Goal: Task Accomplishment & Management: Use online tool/utility

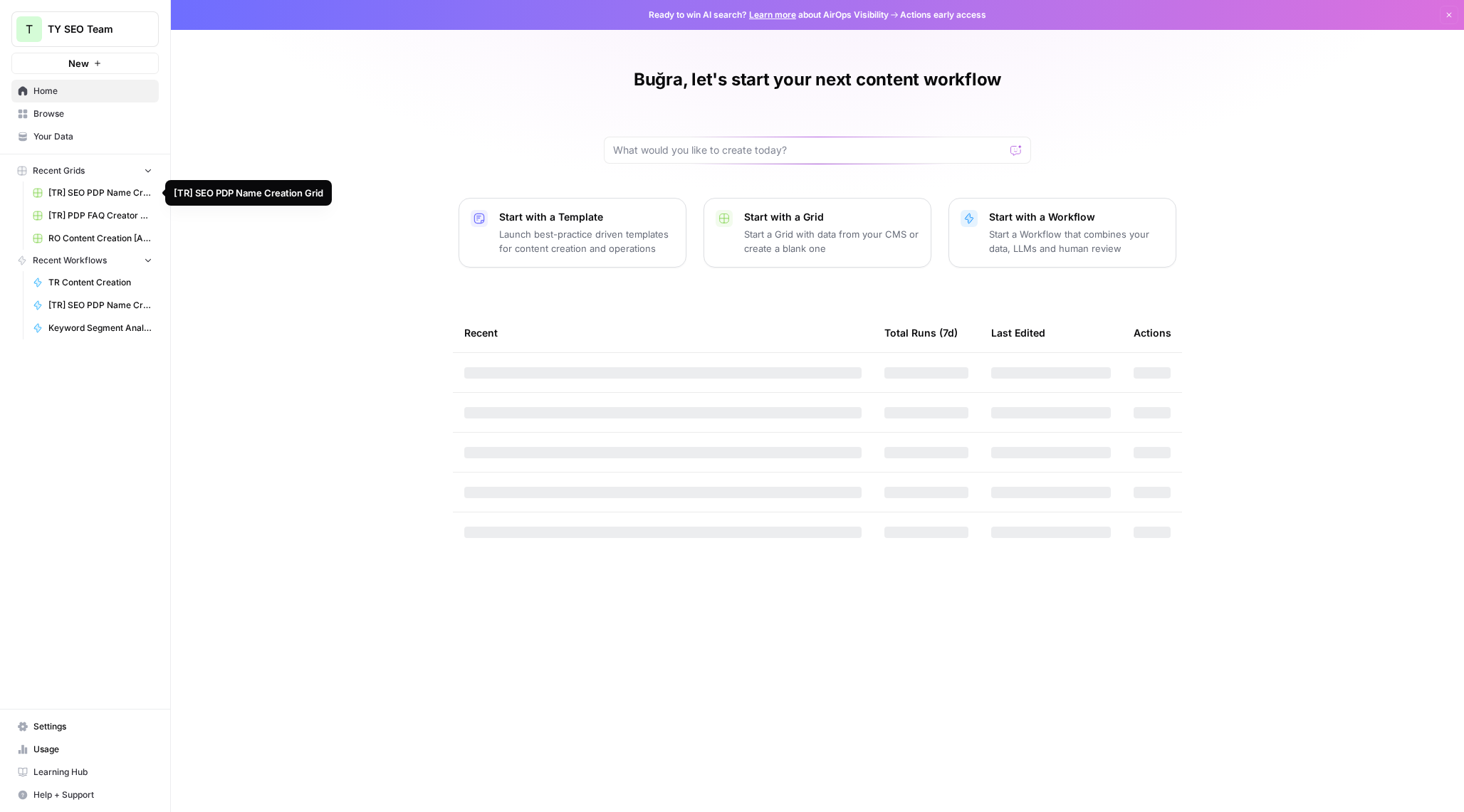
click at [82, 194] on span "[TR] SEO PDP Name Creation Grid" at bounding box center [100, 192] width 104 height 13
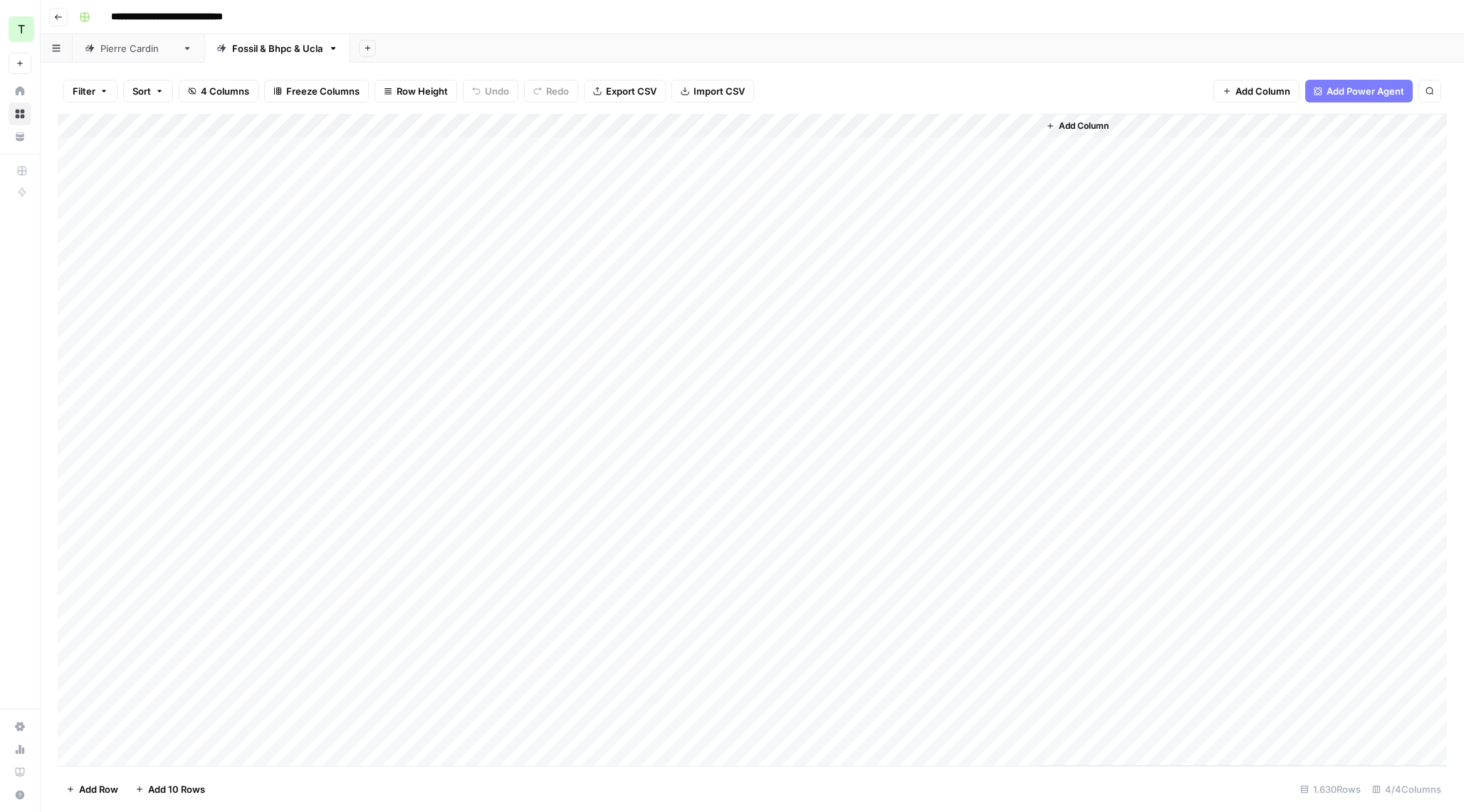
click at [682, 125] on div "Add Column" at bounding box center [752, 440] width 1389 height 652
click at [685, 127] on div "Add Column" at bounding box center [752, 440] width 1389 height 652
click at [594, 264] on span "Edit Workflow" at bounding box center [607, 265] width 125 height 14
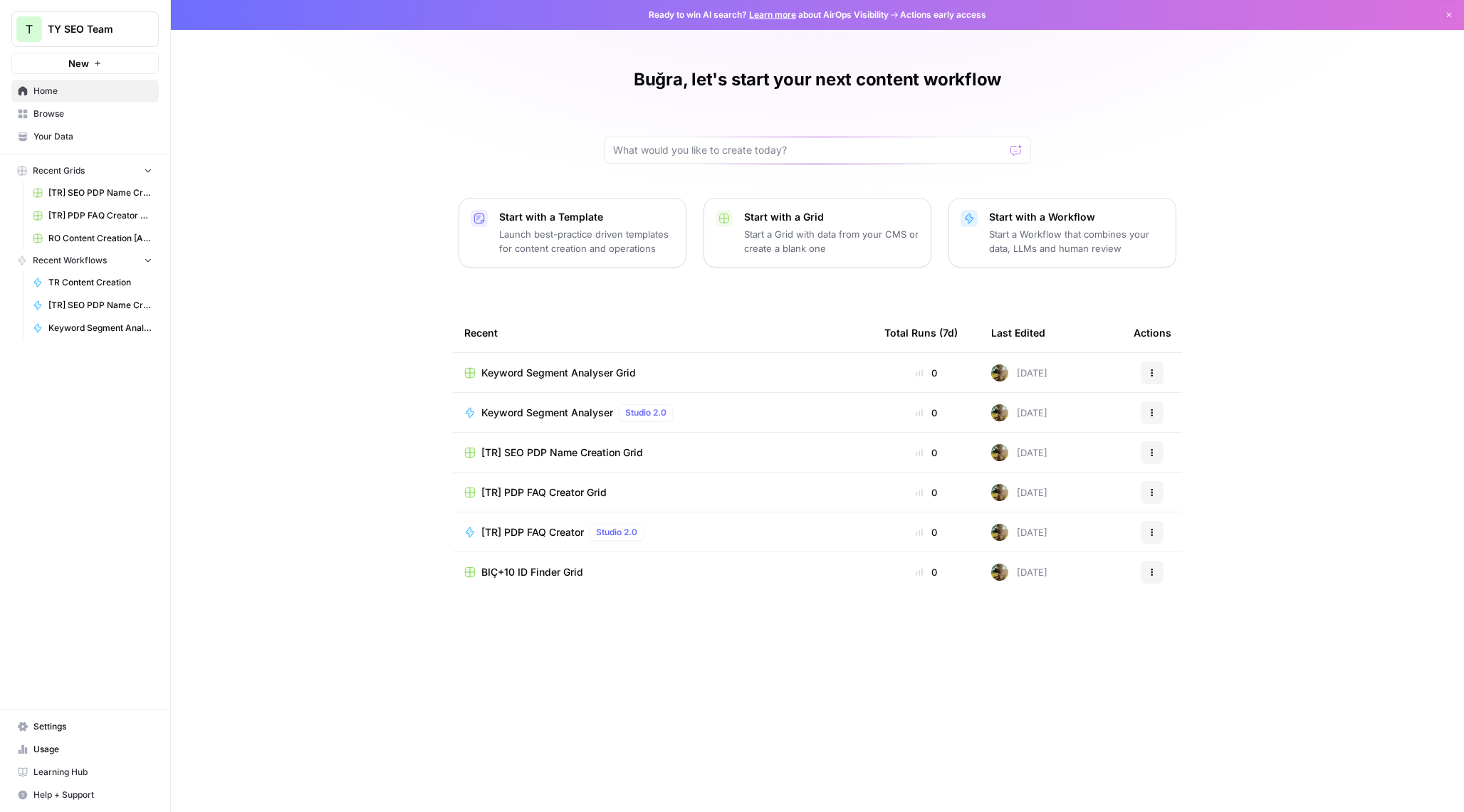
click at [687, 128] on div "Buğra, let's start your next content workflow" at bounding box center [816, 116] width 427 height 96
click at [676, 153] on input "text" at bounding box center [809, 150] width 392 height 14
type input "listing"
click button "Send" at bounding box center [1016, 150] width 19 height 19
click at [87, 258] on span "Recent Workflows" at bounding box center [70, 260] width 74 height 13
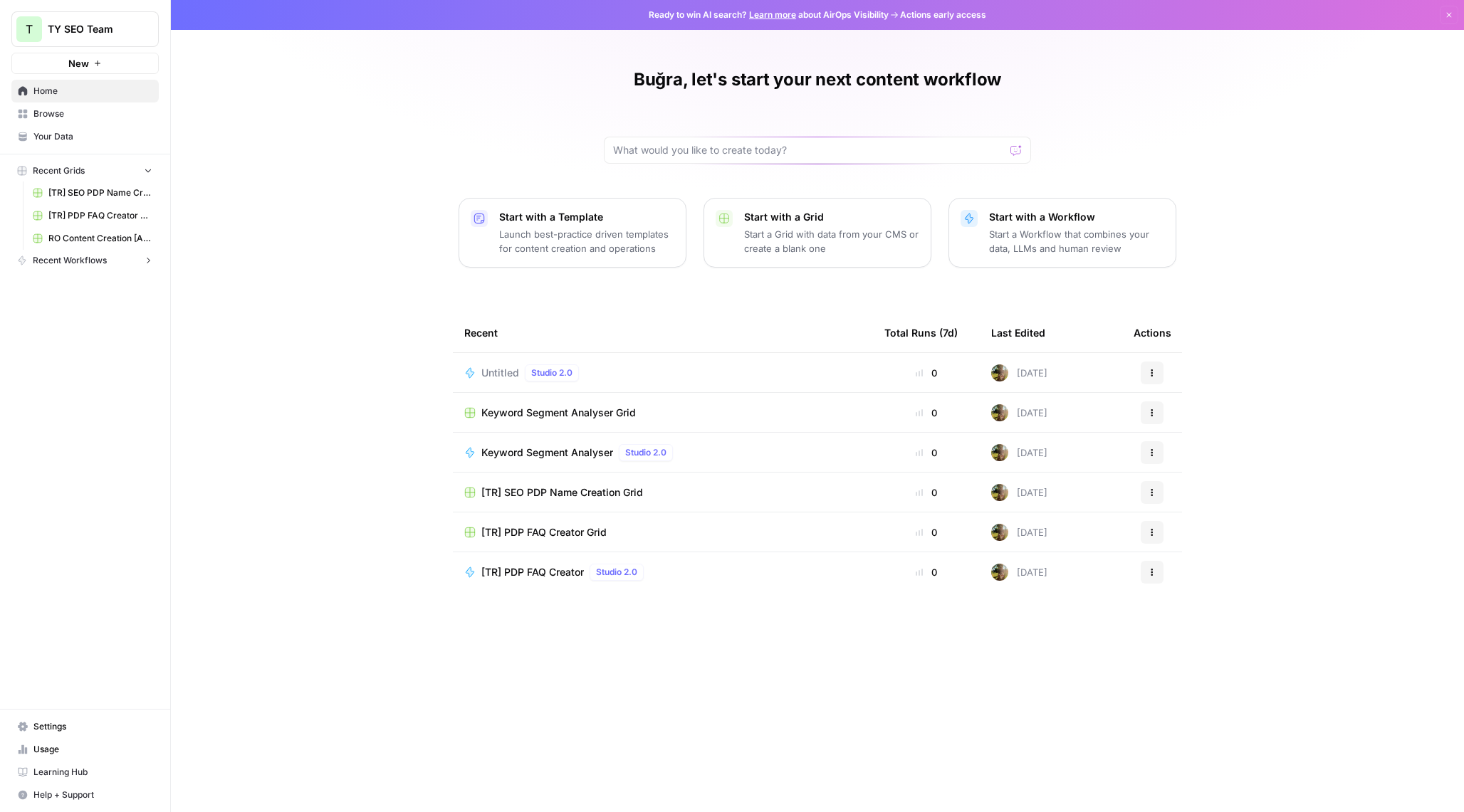
click at [87, 258] on span "Recent Workflows" at bounding box center [70, 260] width 74 height 13
click at [100, 114] on span "Browse" at bounding box center [93, 114] width 119 height 13
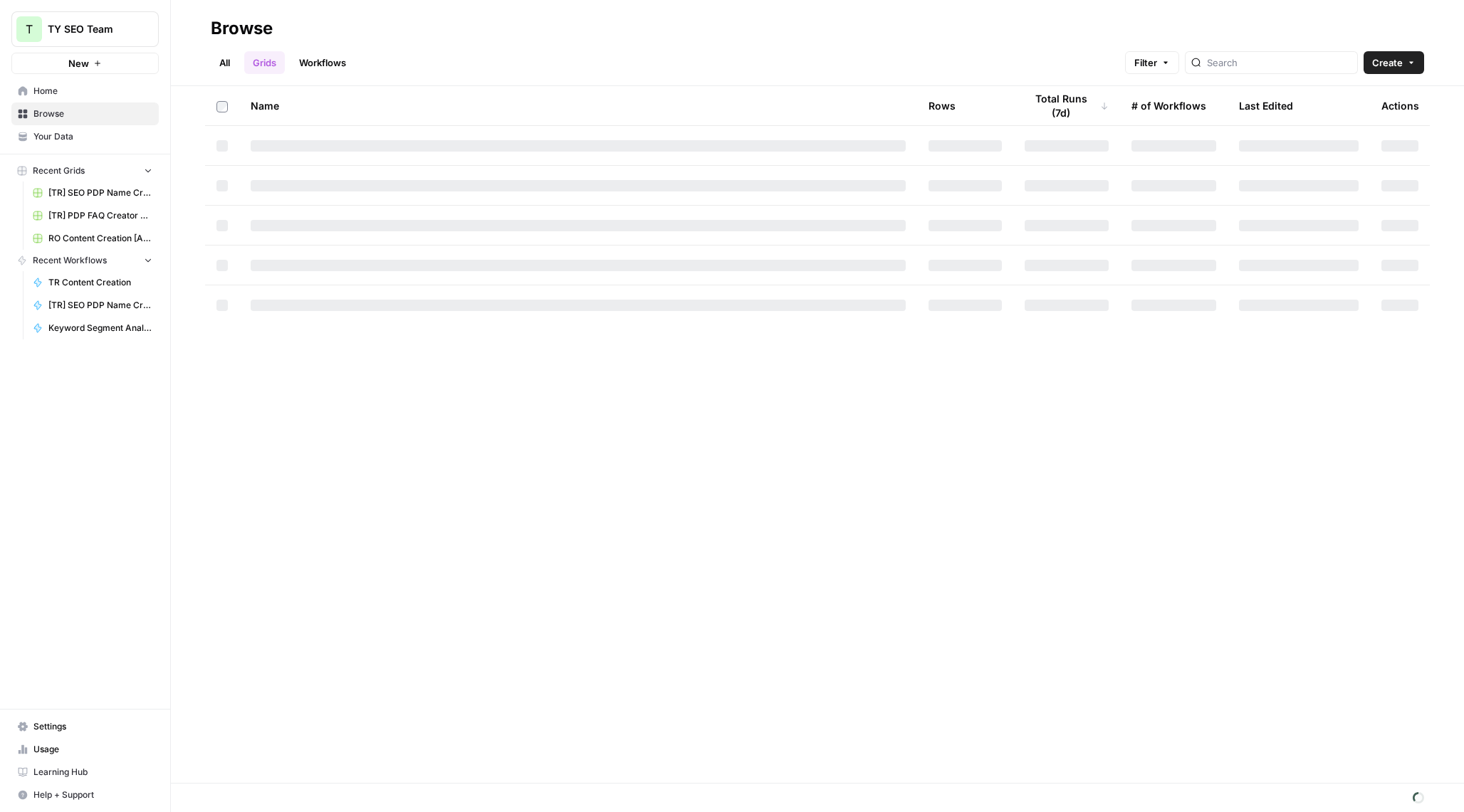
click at [93, 131] on span "Your Data" at bounding box center [93, 136] width 119 height 13
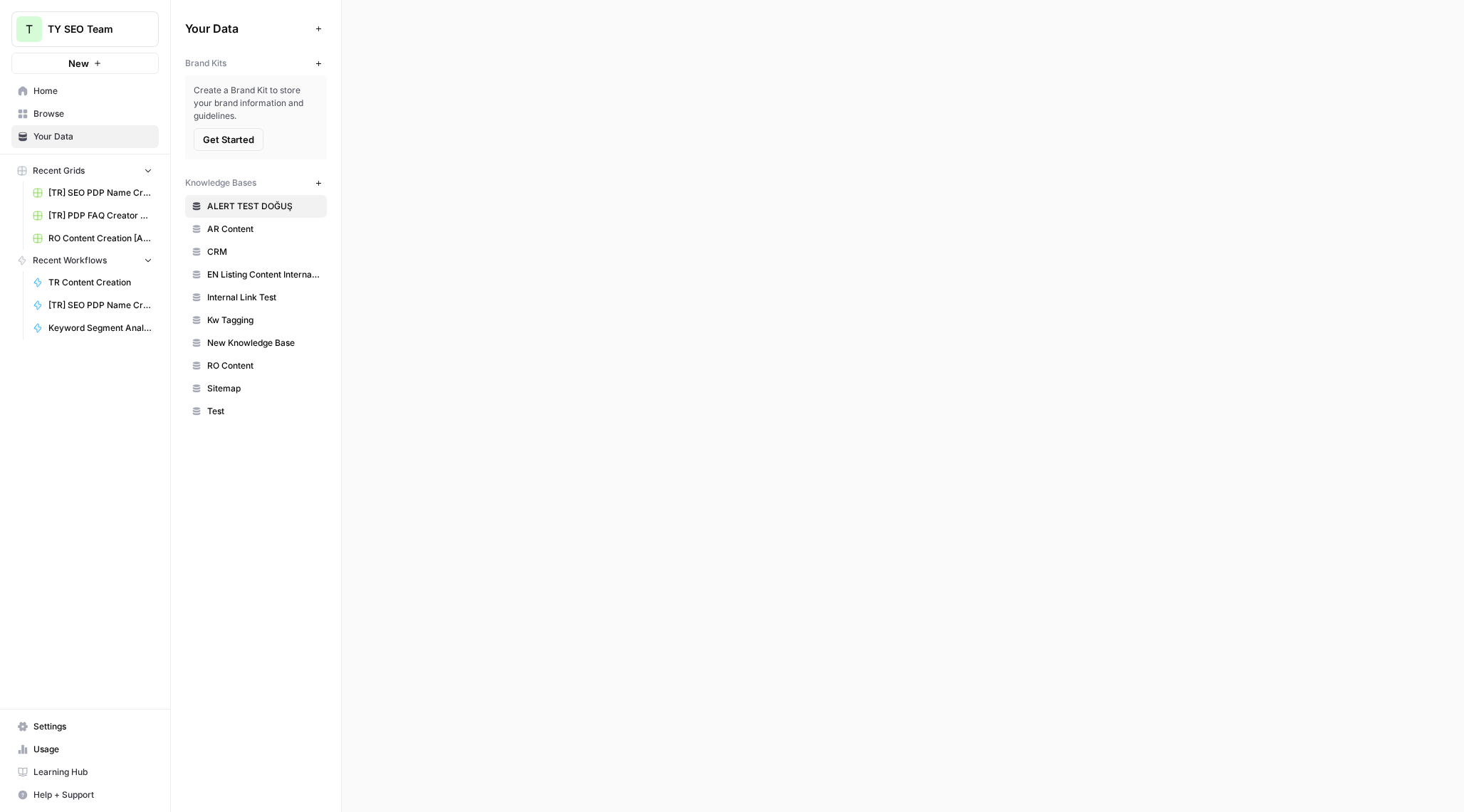
click at [96, 116] on span "Browse" at bounding box center [93, 114] width 119 height 13
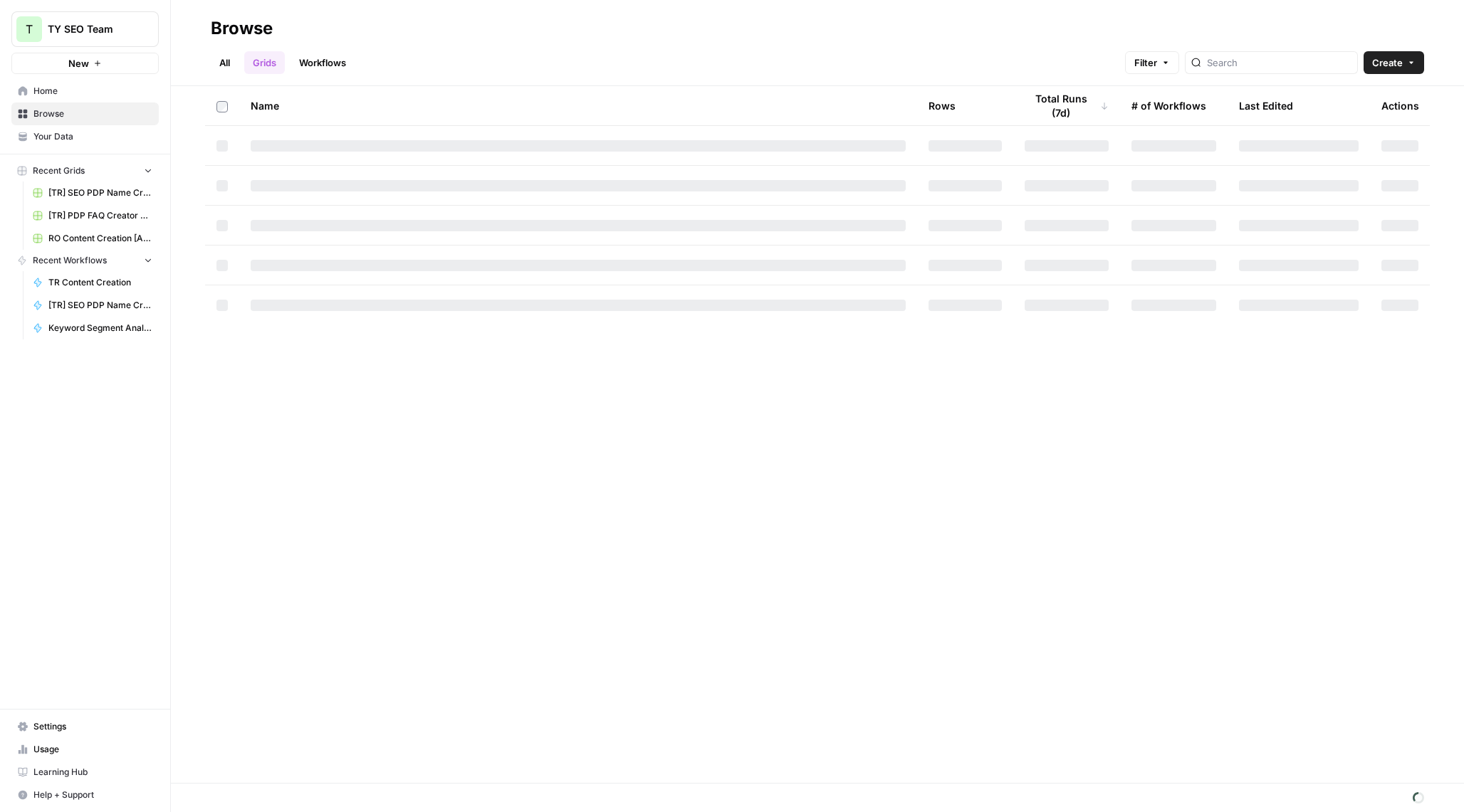
click at [96, 94] on span "Home" at bounding box center [93, 90] width 119 height 13
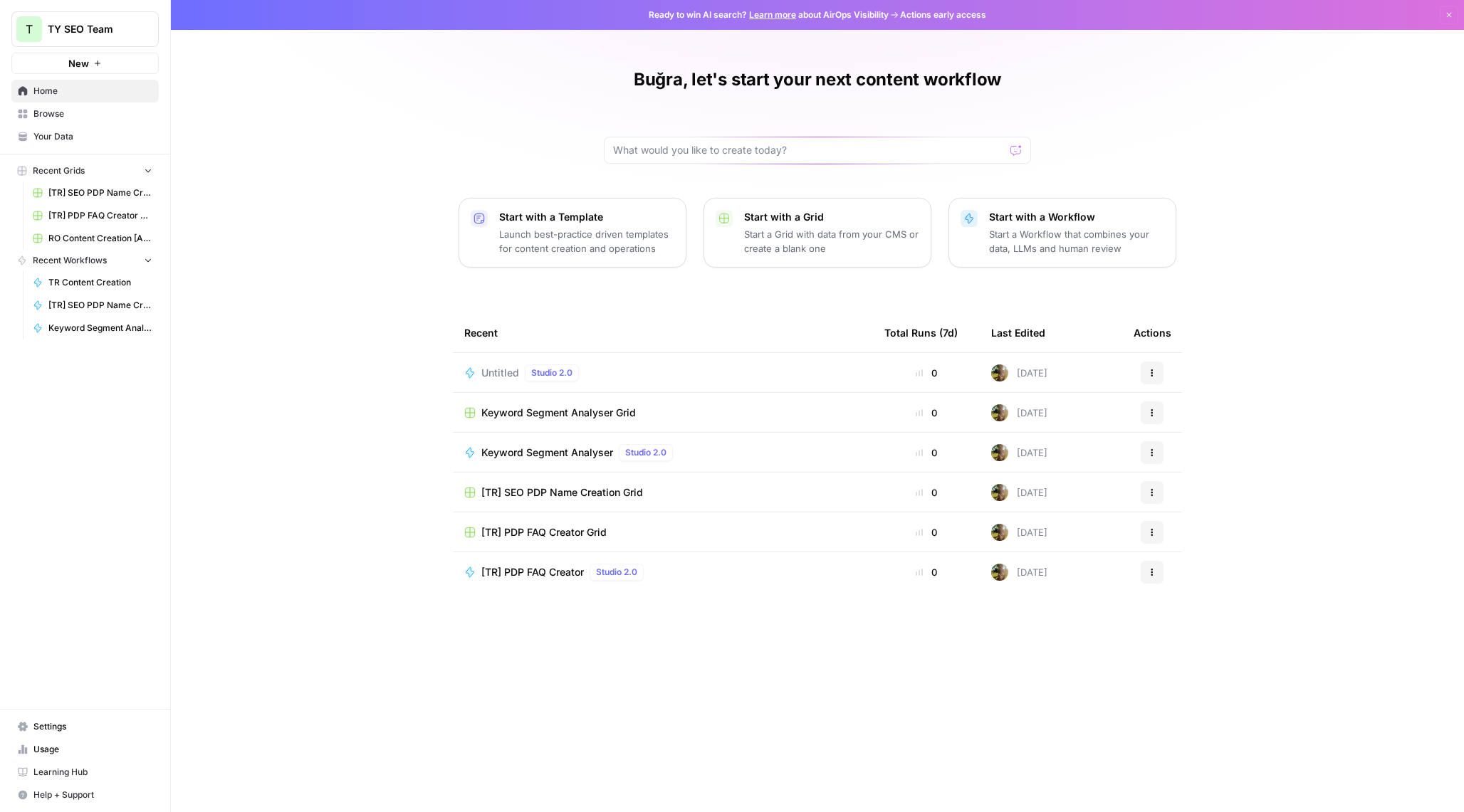
click at [106, 118] on span "Browse" at bounding box center [93, 114] width 119 height 13
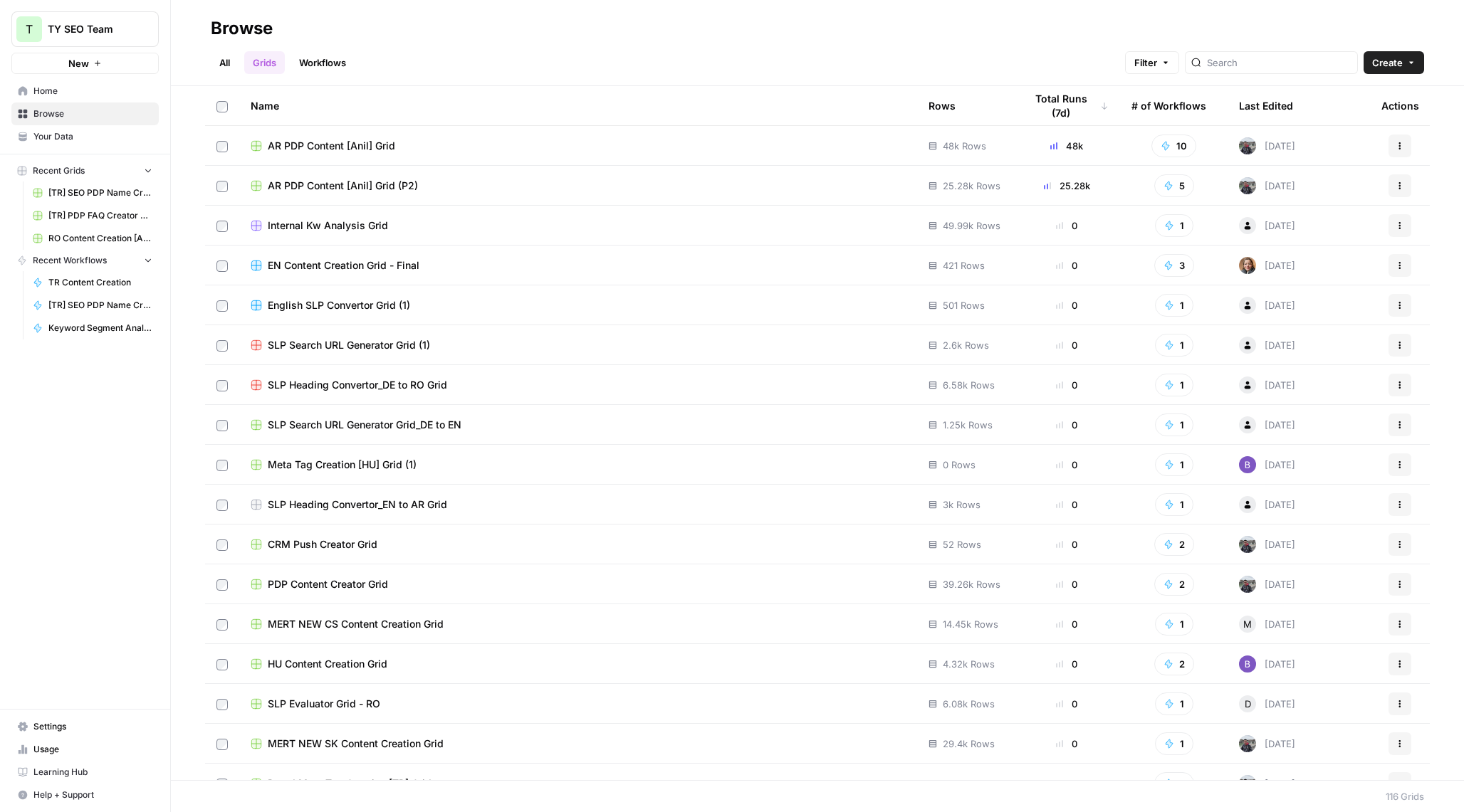
click at [334, 64] on link "Workflows" at bounding box center [322, 63] width 64 height 22
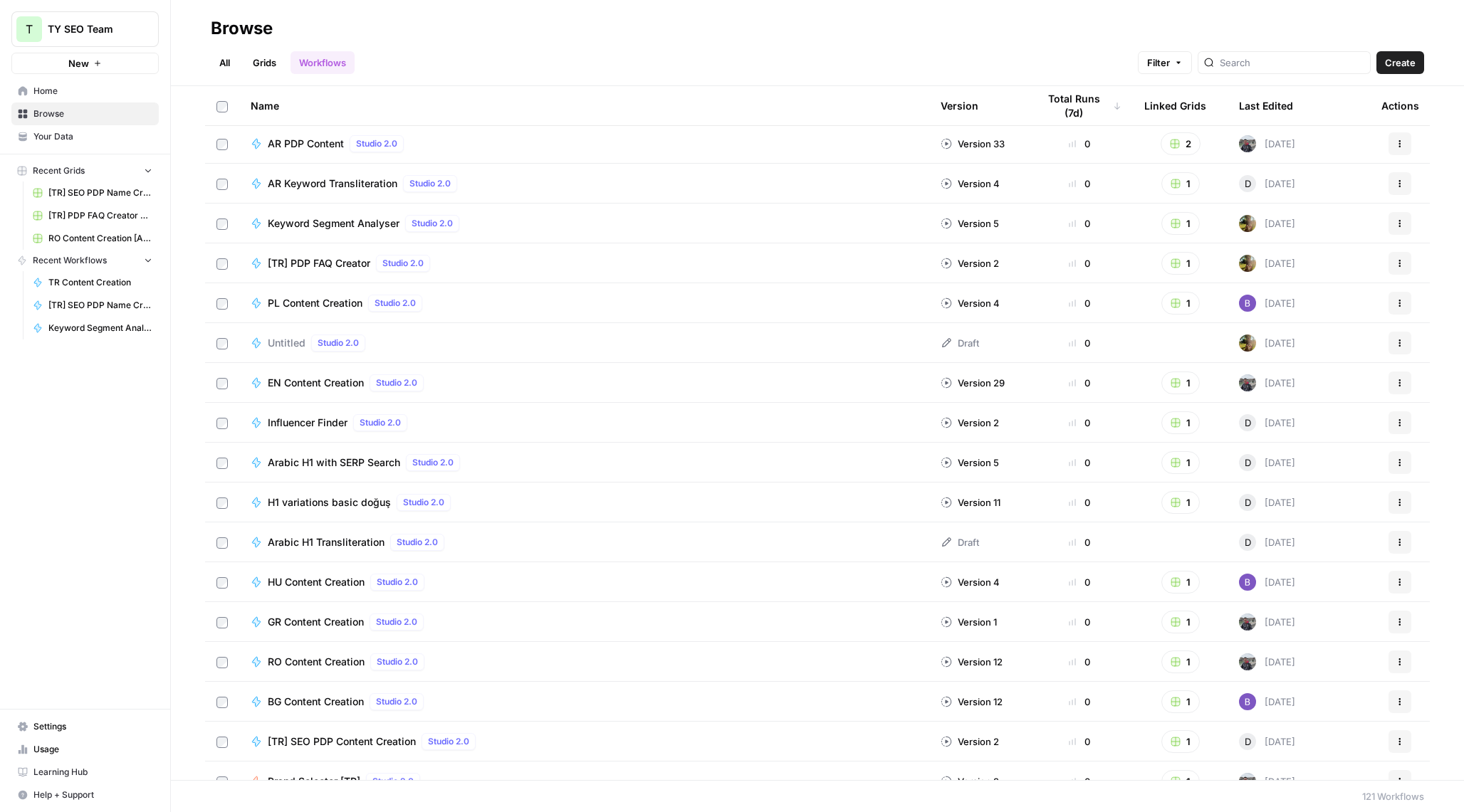
scroll to position [2757, 0]
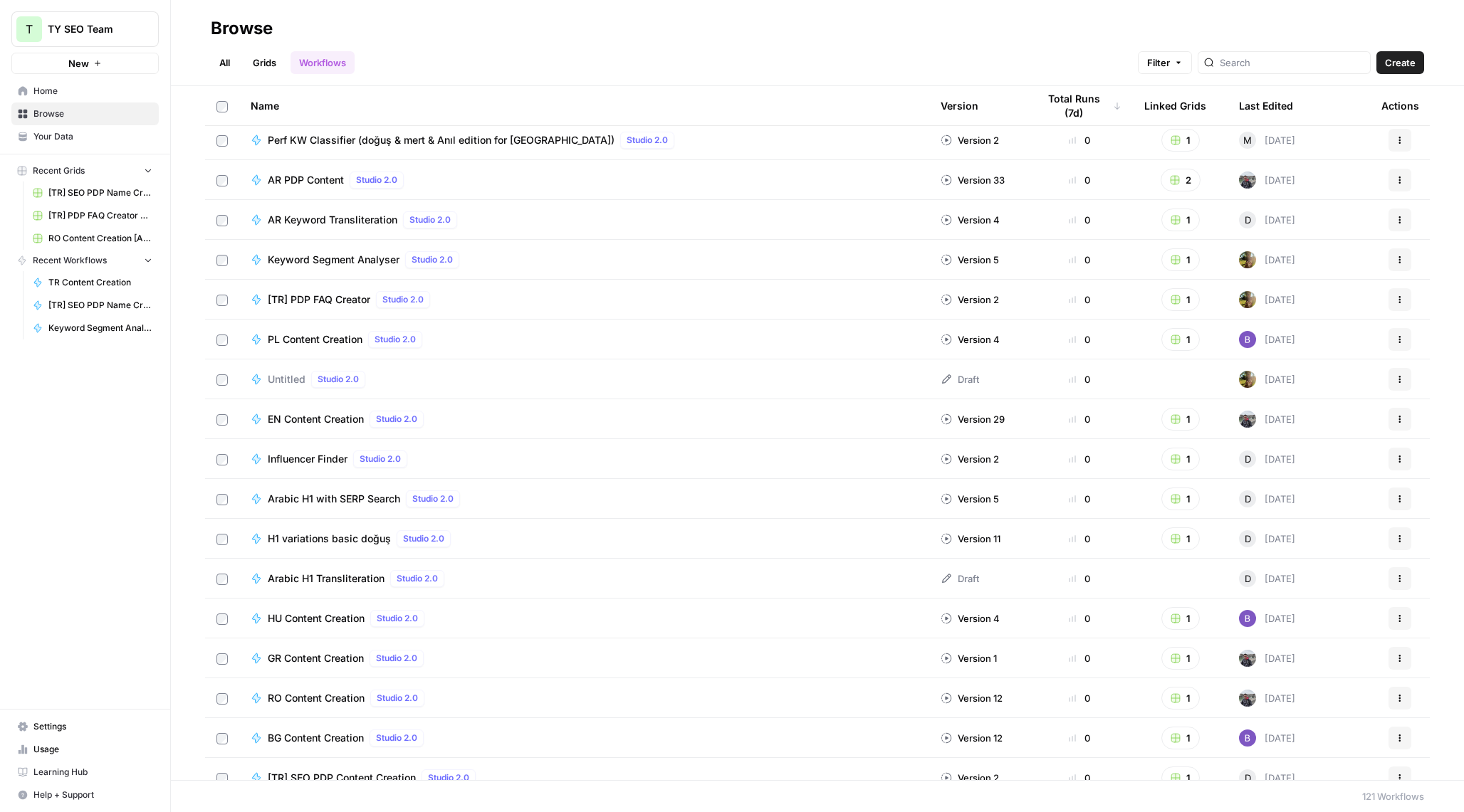
click at [329, 301] on span "[TR] PDP FAQ Creator" at bounding box center [319, 299] width 102 height 14
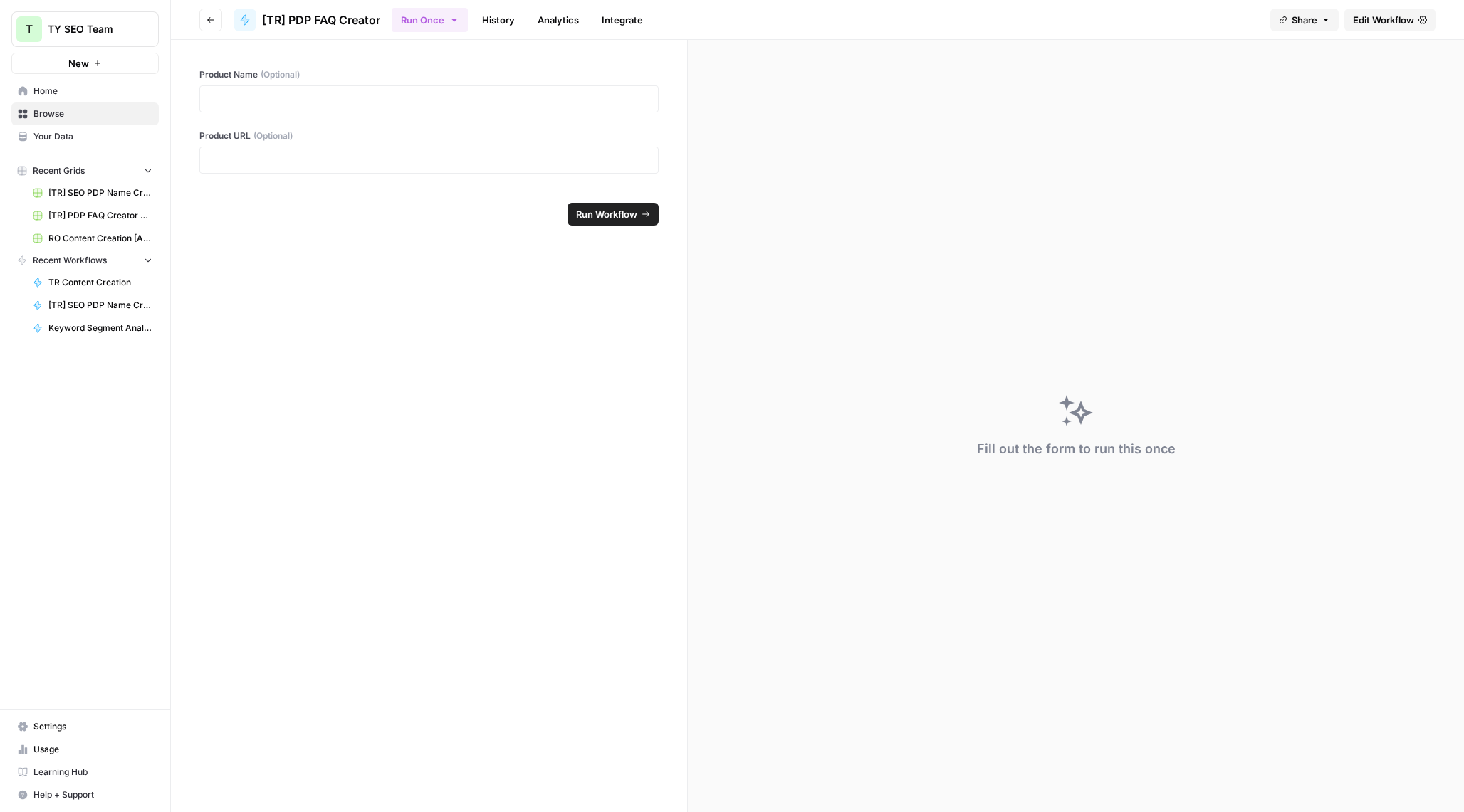
click at [1383, 6] on header "Go back [TR] PDP FAQ Creator Run Once History Analytics Integrate Share Edit Wo…" at bounding box center [817, 19] width 1293 height 40
click at [1373, 19] on span "Edit Workflow" at bounding box center [1383, 19] width 61 height 14
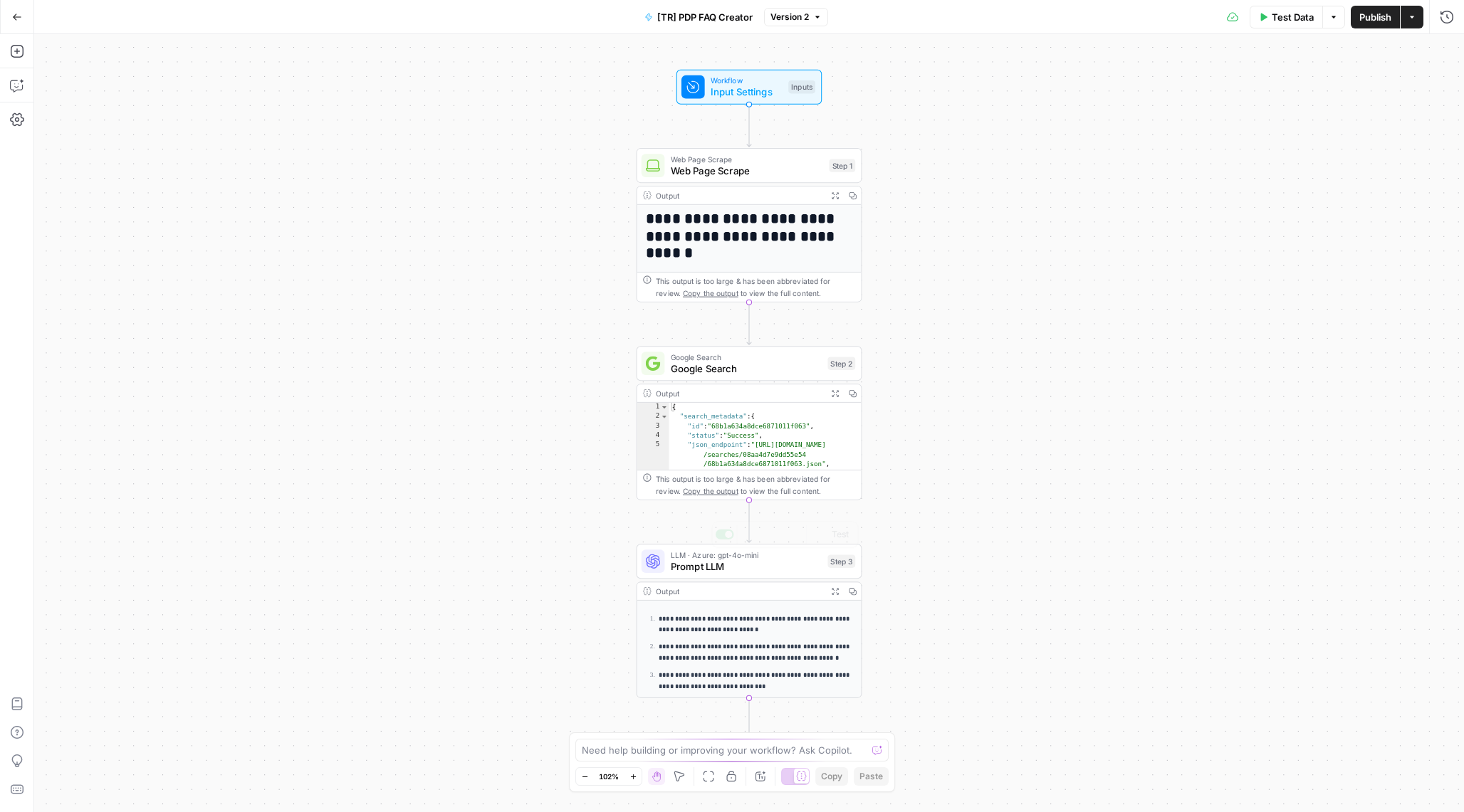
click at [700, 587] on div "Output" at bounding box center [739, 591] width 166 height 11
click at [717, 568] on span "Prompt LLM" at bounding box center [746, 566] width 152 height 14
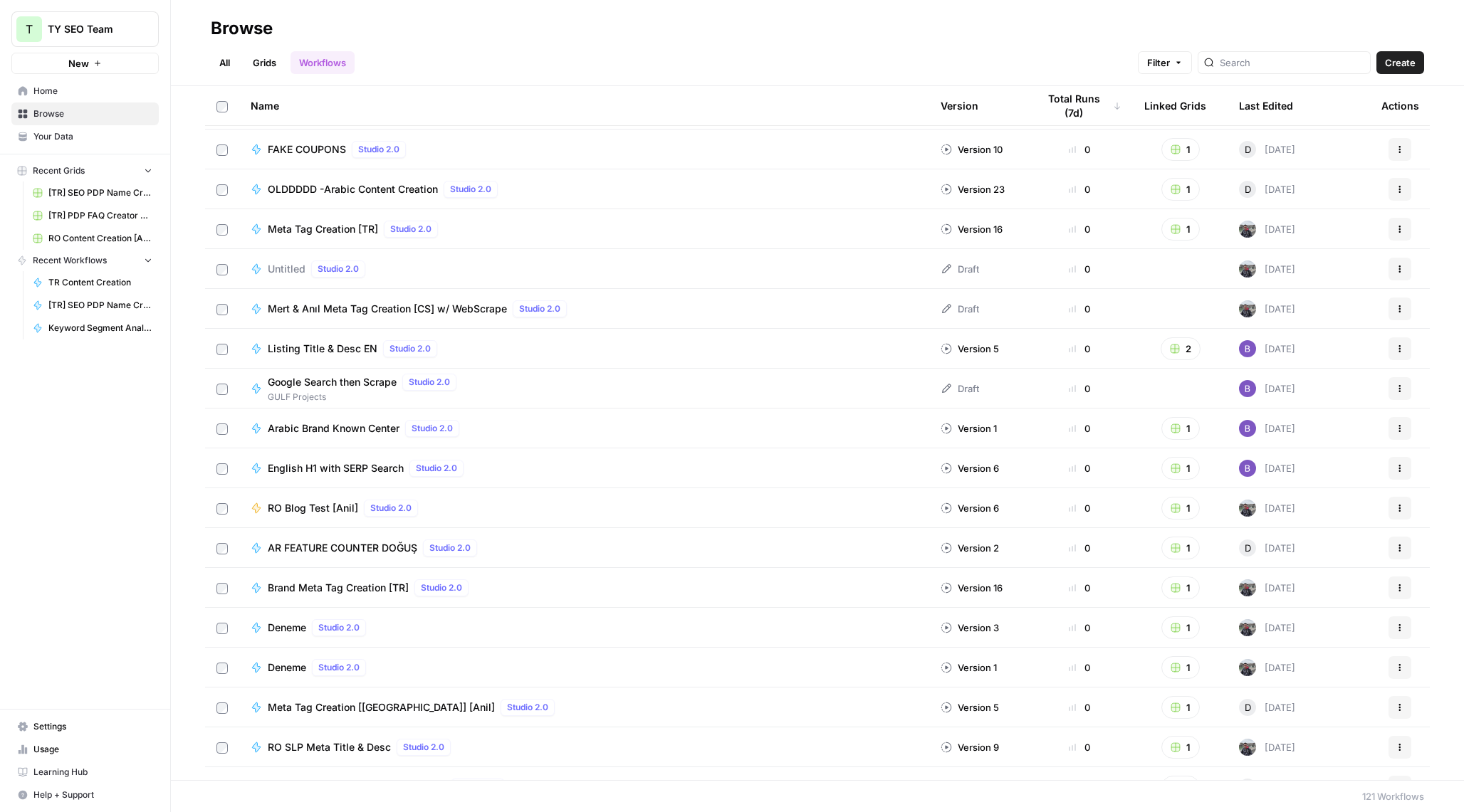
scroll to position [142, 0]
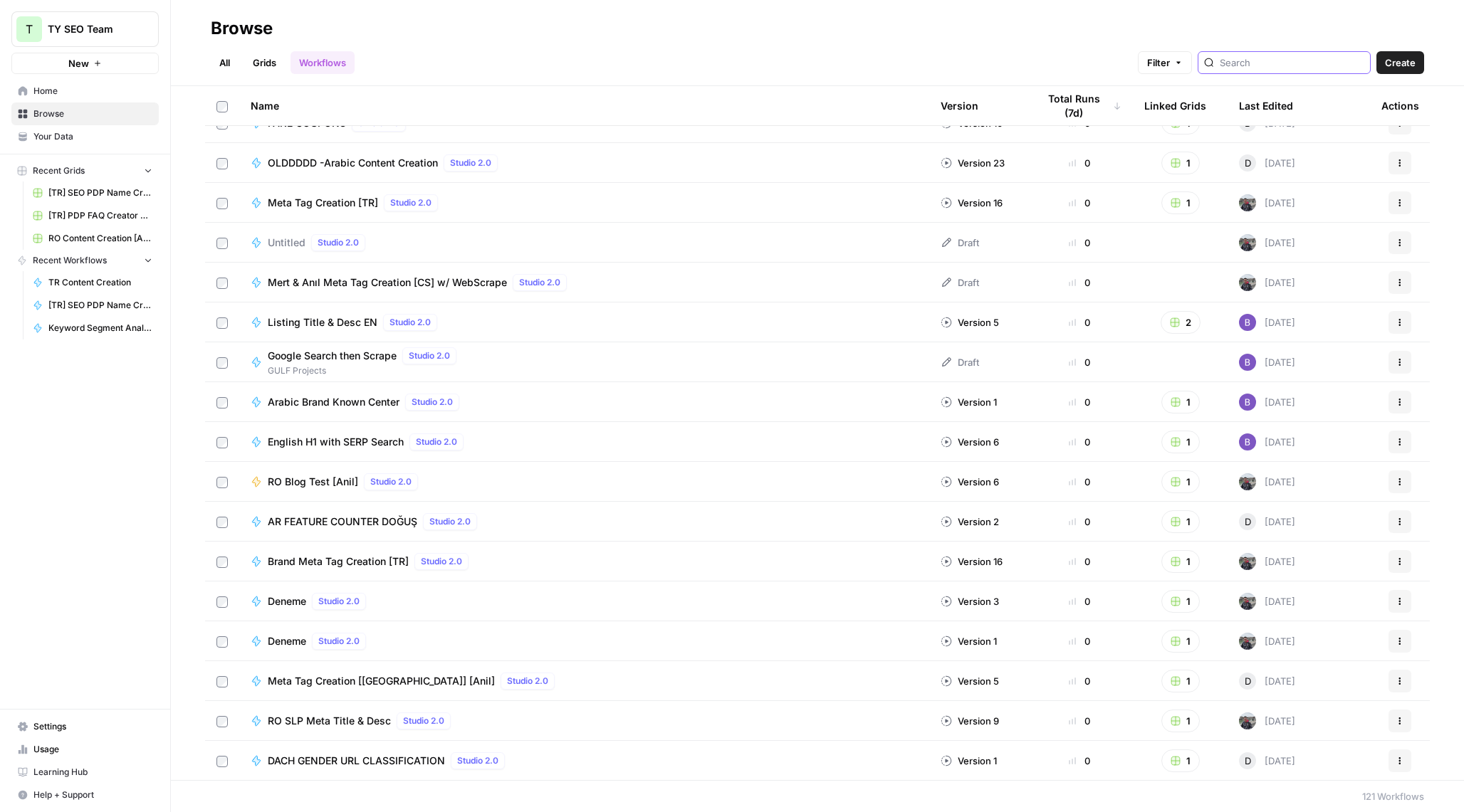
click at [1259, 69] on input "search" at bounding box center [1291, 62] width 144 height 14
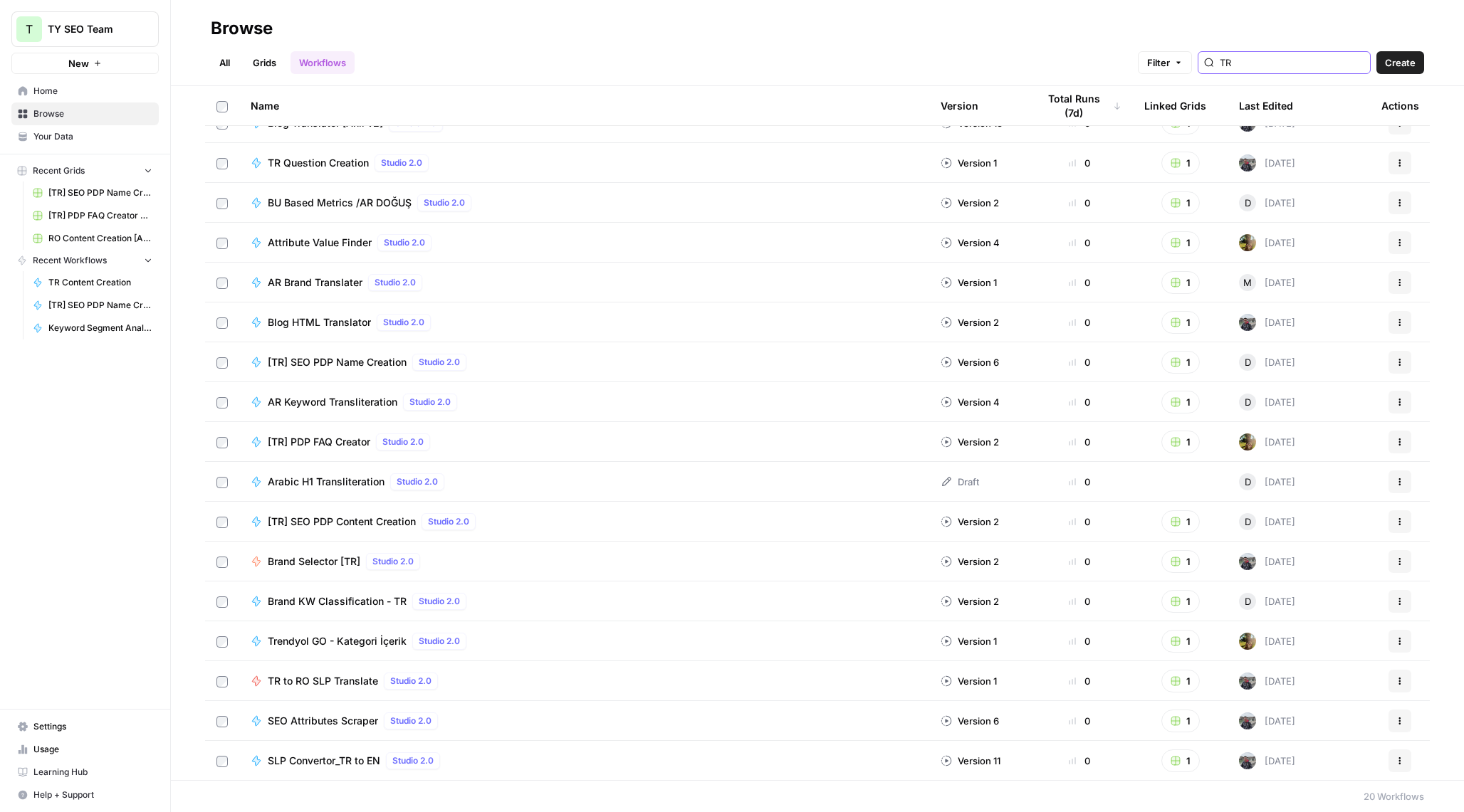
click at [1315, 62] on input "TR" at bounding box center [1291, 62] width 144 height 14
type input "TR"
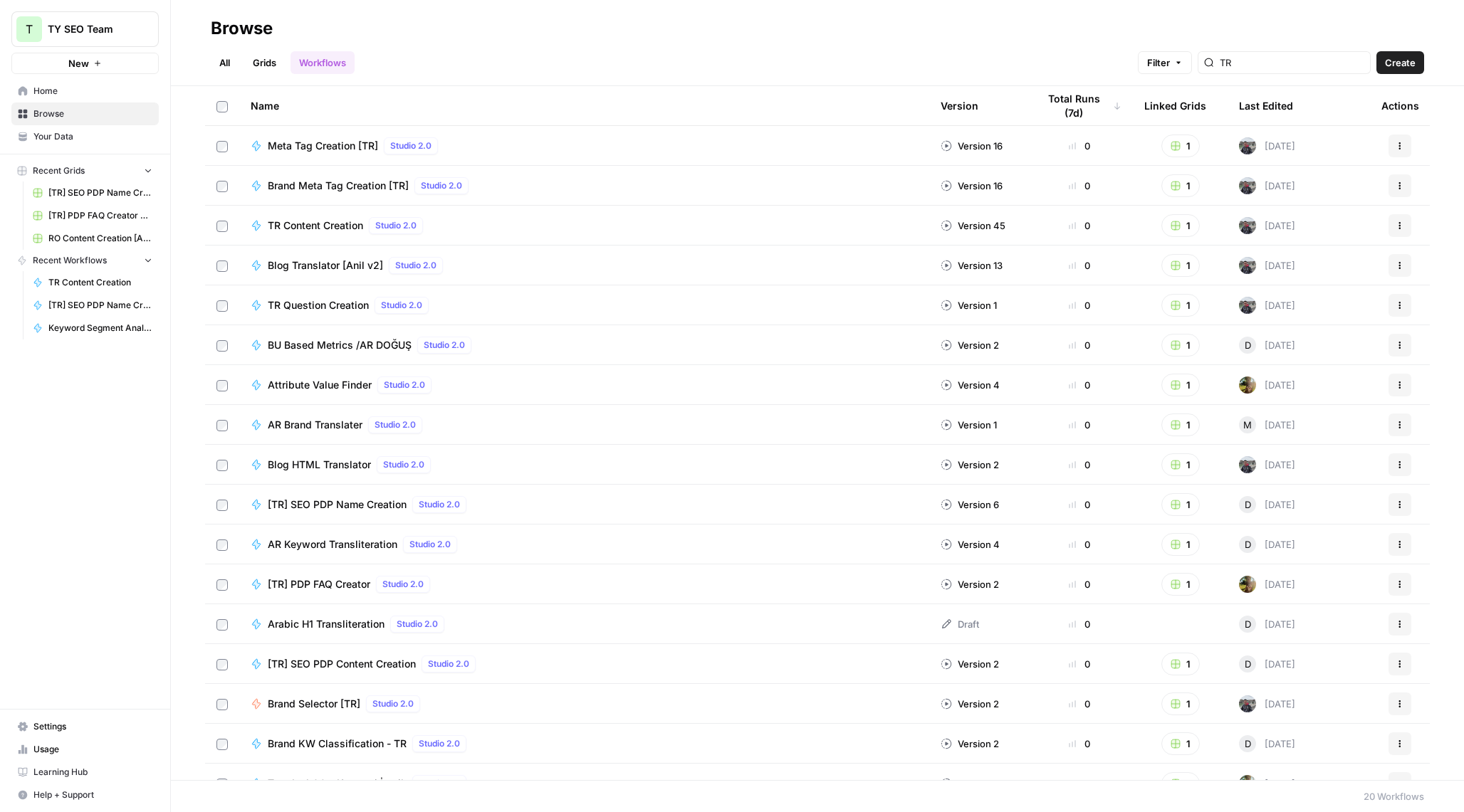
click at [975, 14] on header "Browse All Grids Workflows Filter TR Create" at bounding box center [817, 43] width 1293 height 86
click at [1288, 53] on div "TR" at bounding box center [1284, 63] width 173 height 22
click at [339, 220] on span "TR Content Creation" at bounding box center [316, 225] width 96 height 14
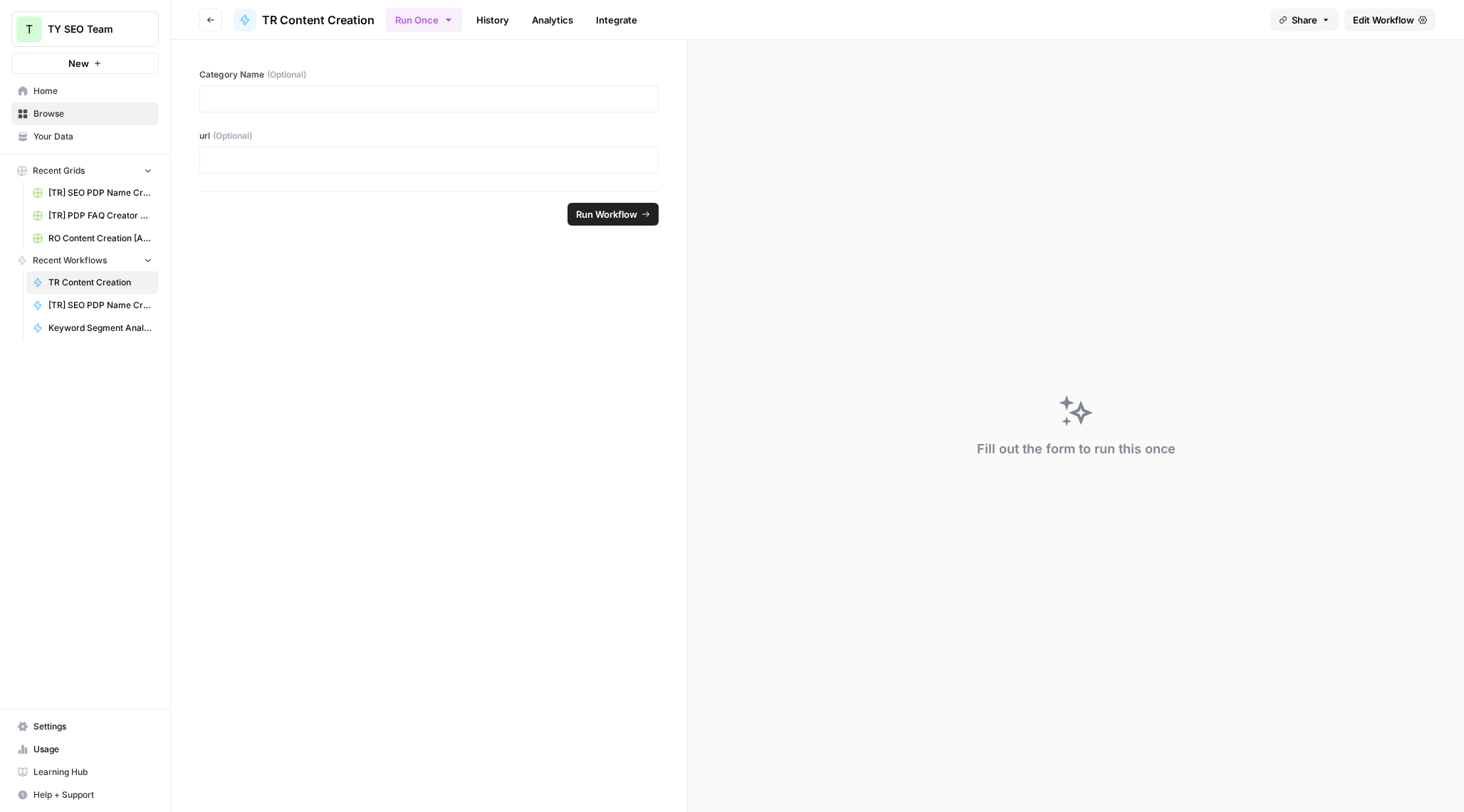
click at [1385, 22] on span "Edit Workflow" at bounding box center [1383, 19] width 61 height 14
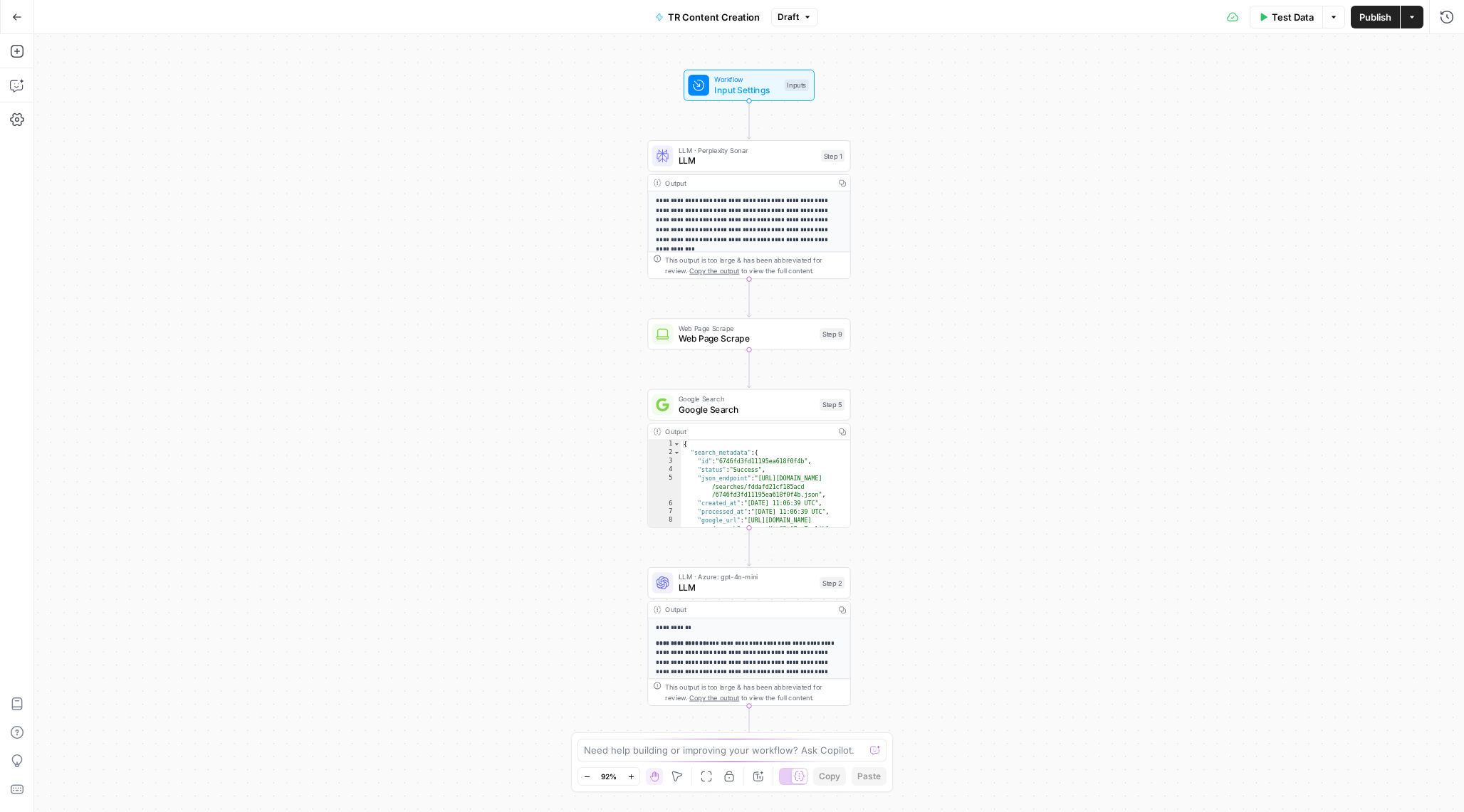
click at [752, 584] on span "LLM" at bounding box center [746, 587] width 136 height 13
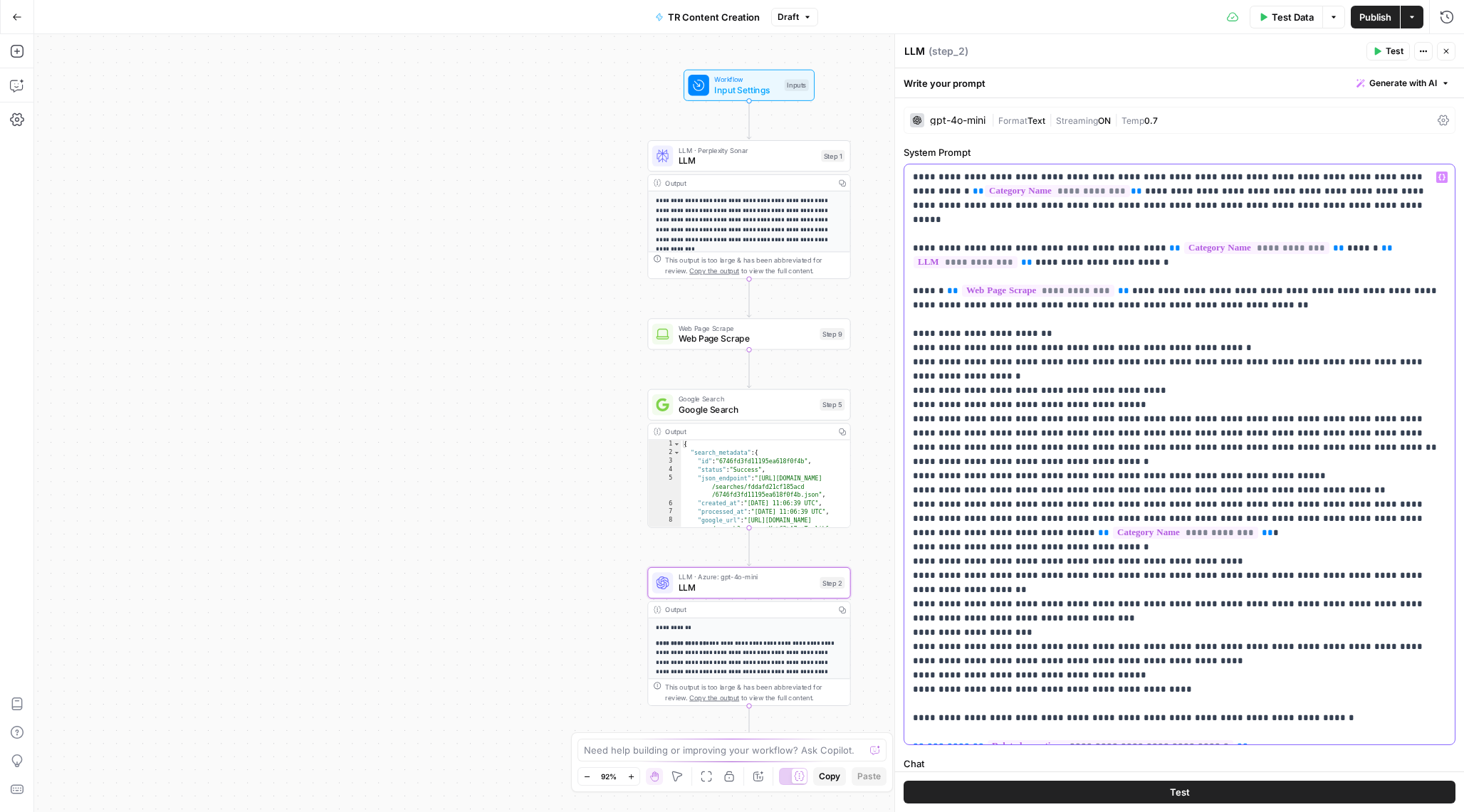
copy p "**********"
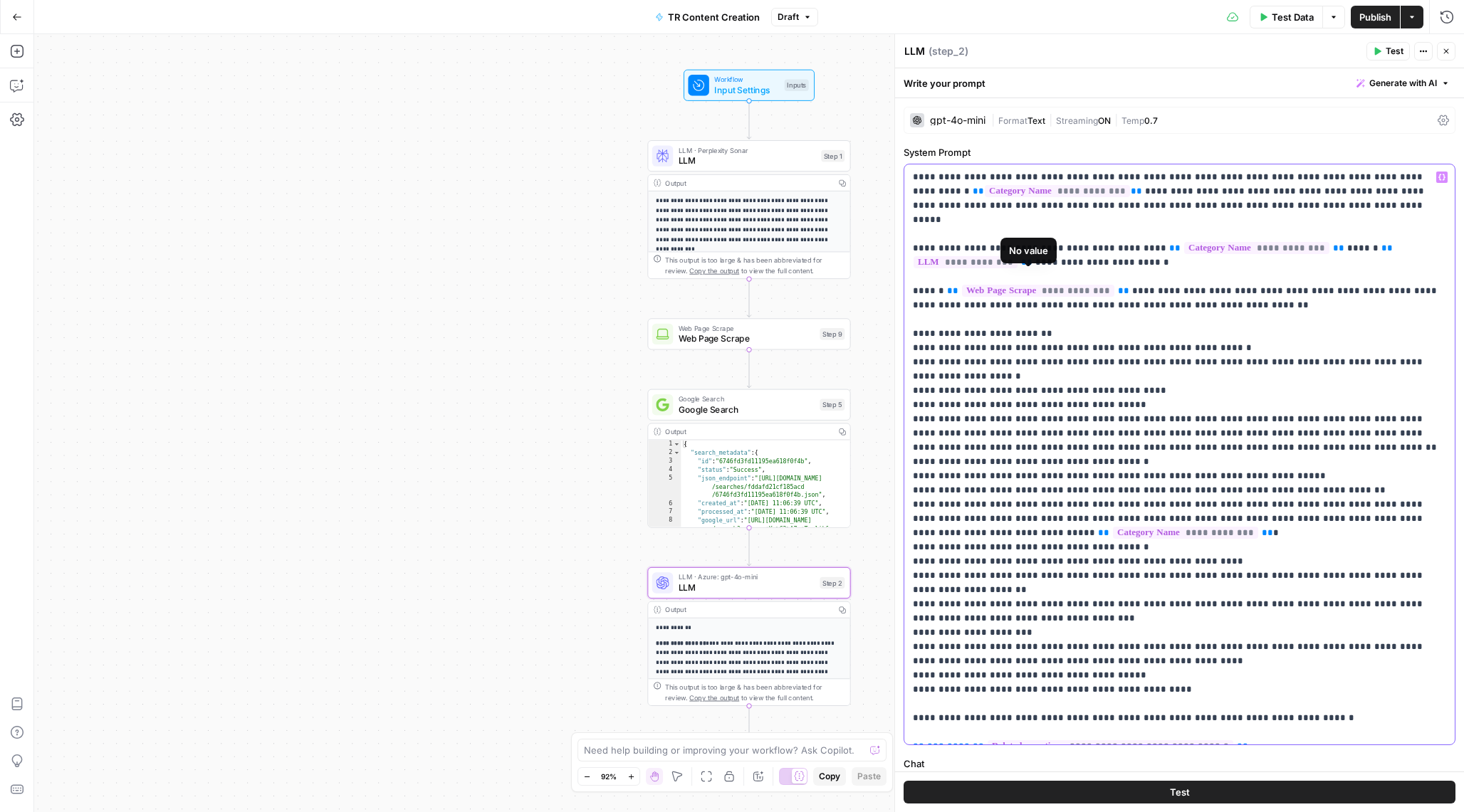
drag, startPoint x: 1105, startPoint y: 277, endPoint x: 1042, endPoint y: 278, distance: 63.0
copy span "**********"
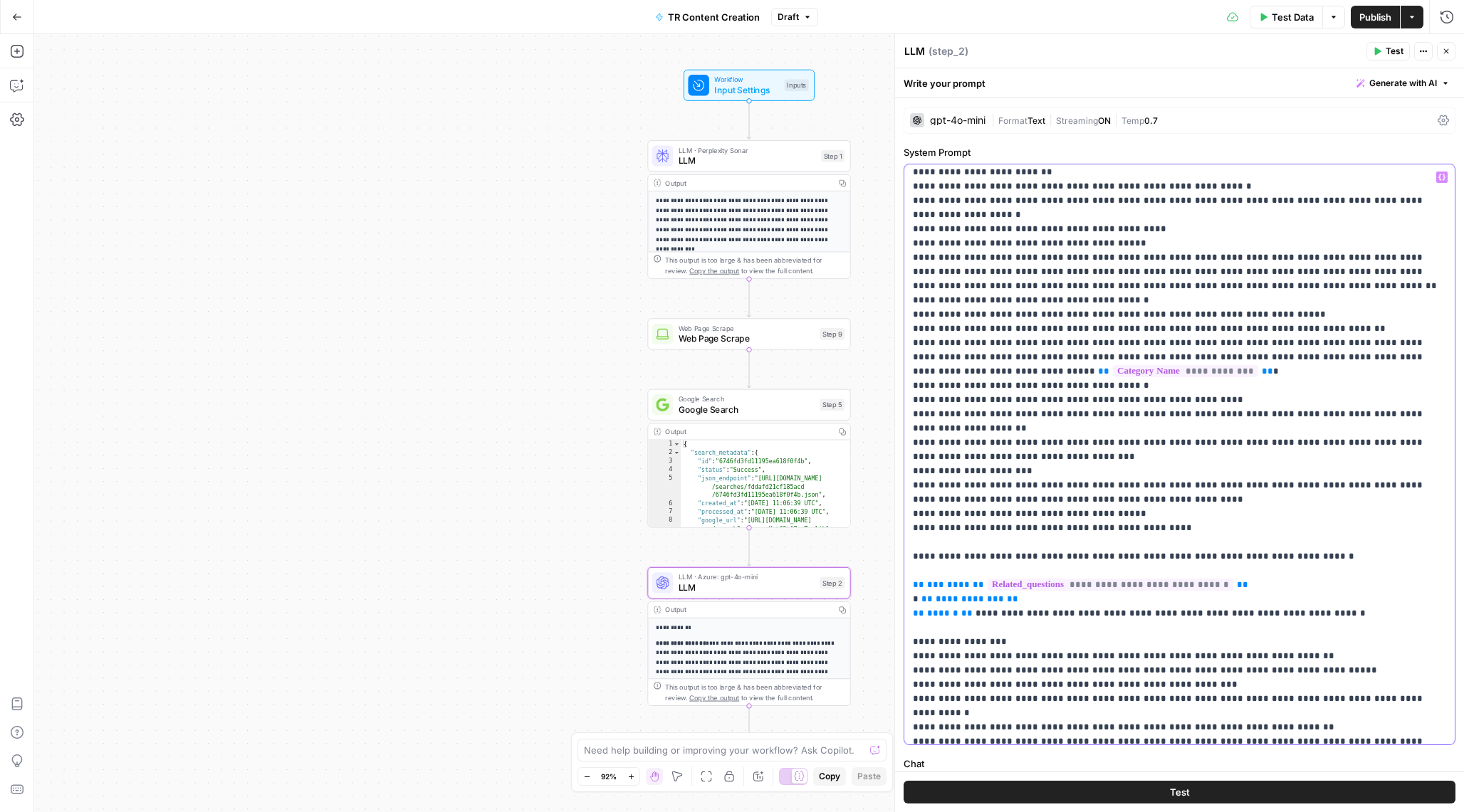
scroll to position [171, 0]
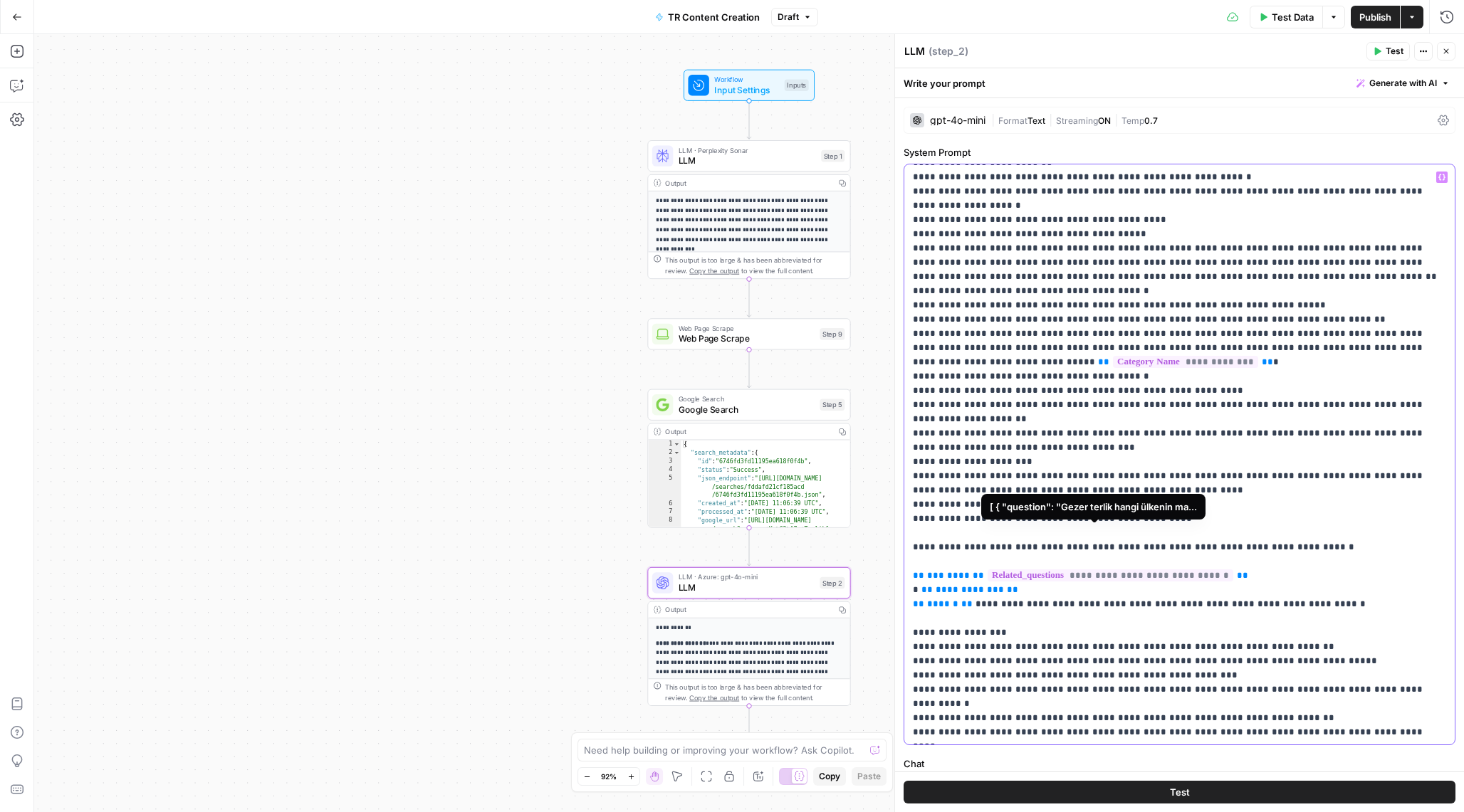
drag, startPoint x: 1214, startPoint y: 538, endPoint x: 1069, endPoint y: 537, distance: 145.0
click at [1069, 537] on p "**********" at bounding box center [1179, 796] width 533 height 1595
copy span "**********"
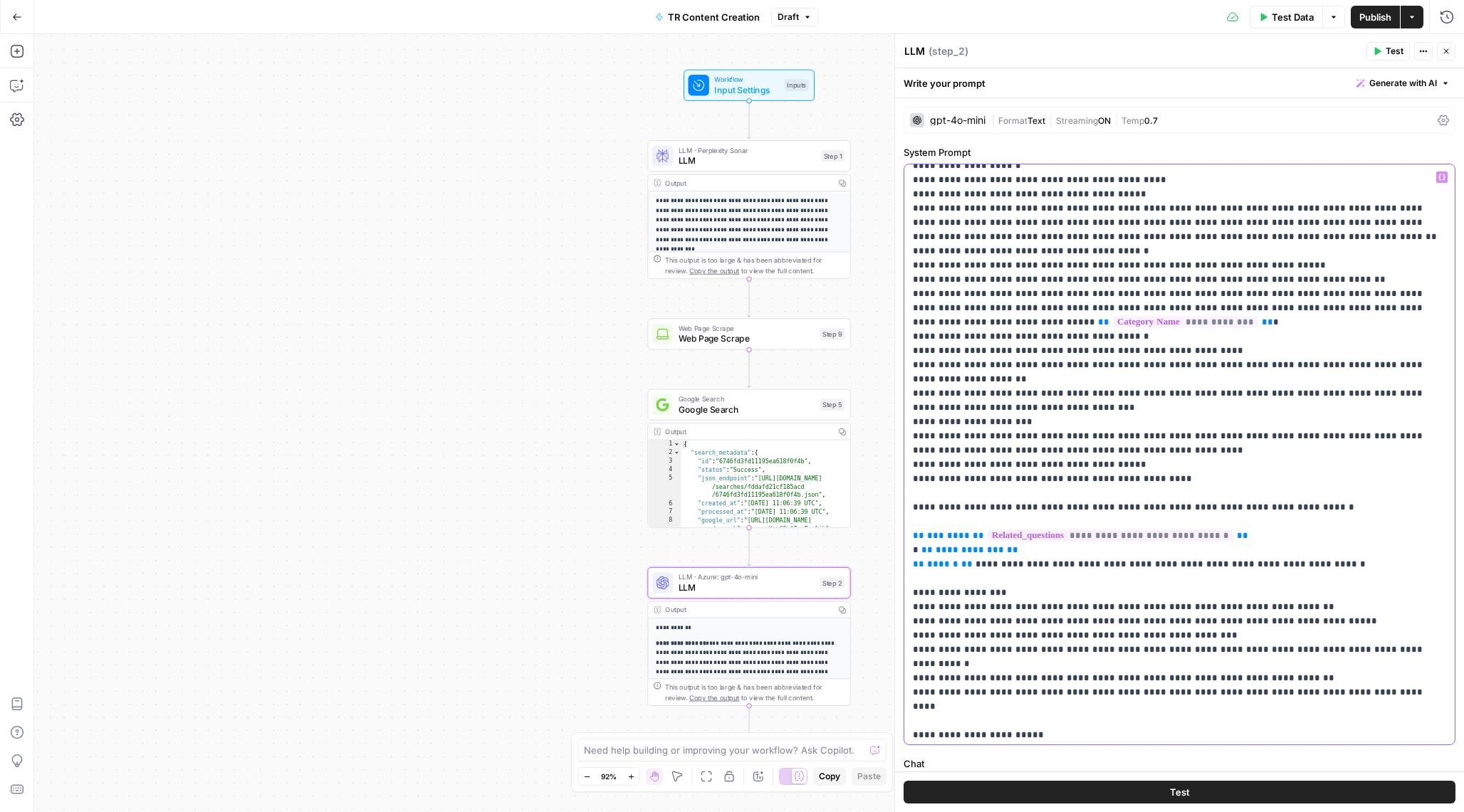
scroll to position [212, 0]
copy span "**********"
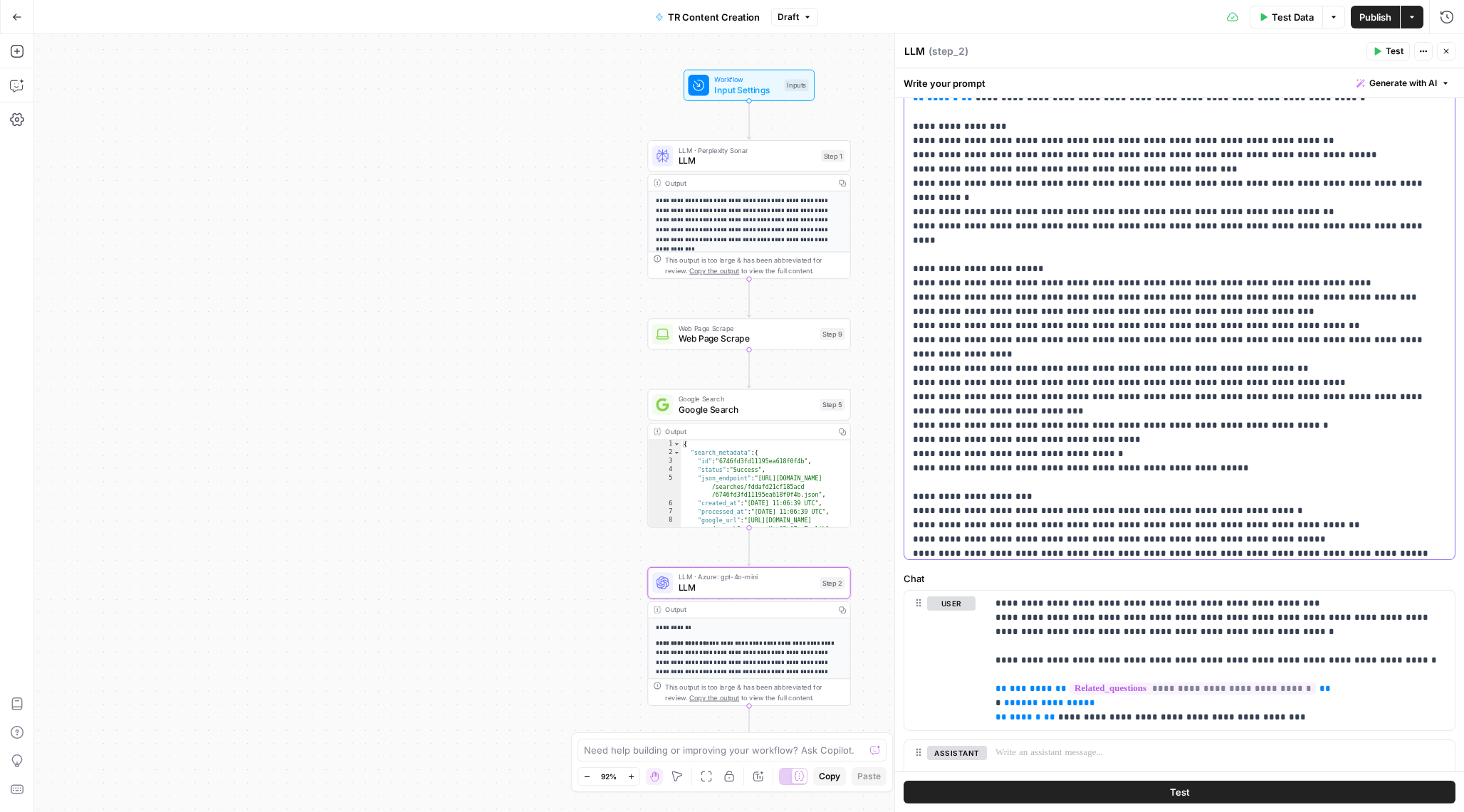
scroll to position [296, 0]
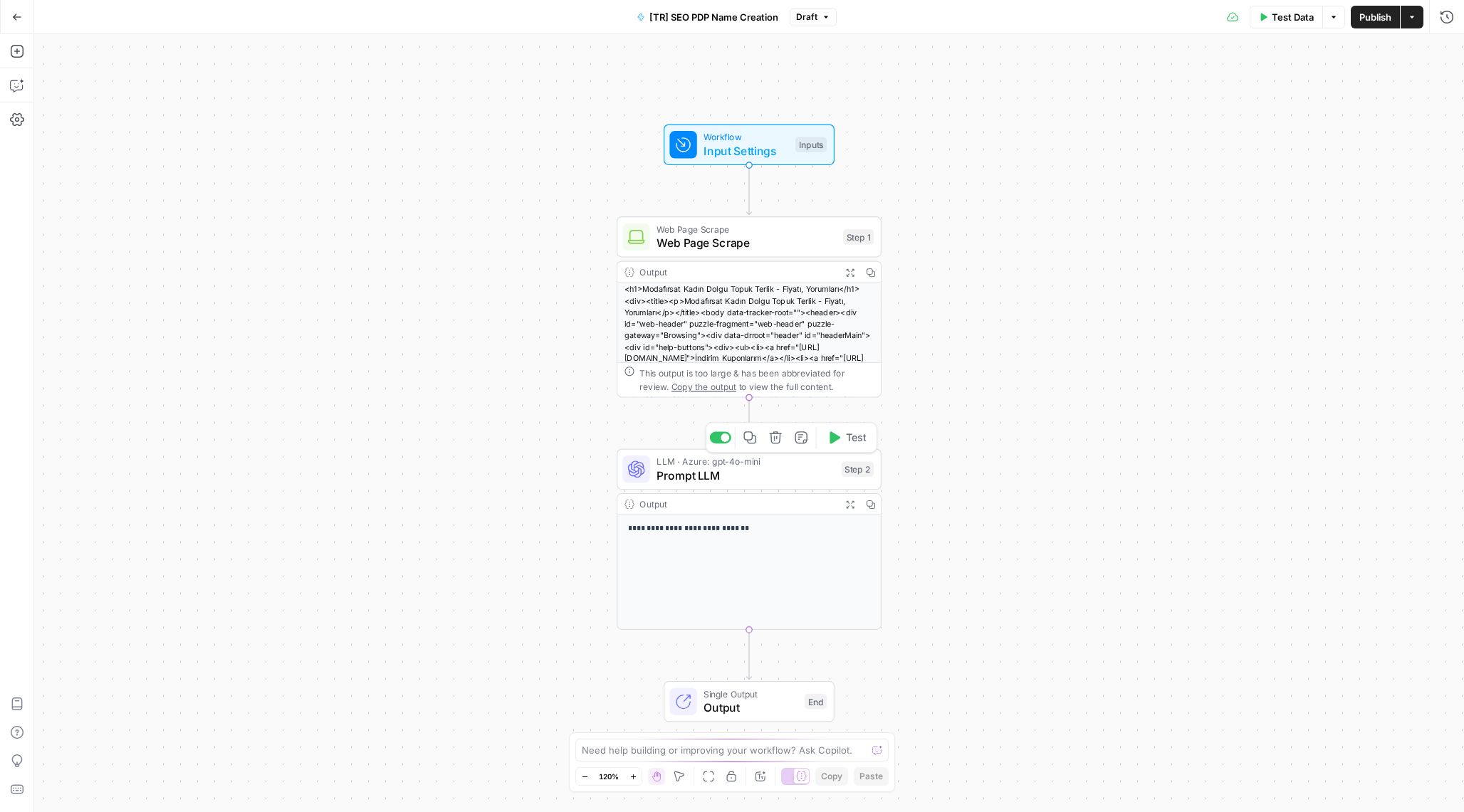
click at [699, 473] on span "Prompt LLM" at bounding box center [745, 476] width 178 height 17
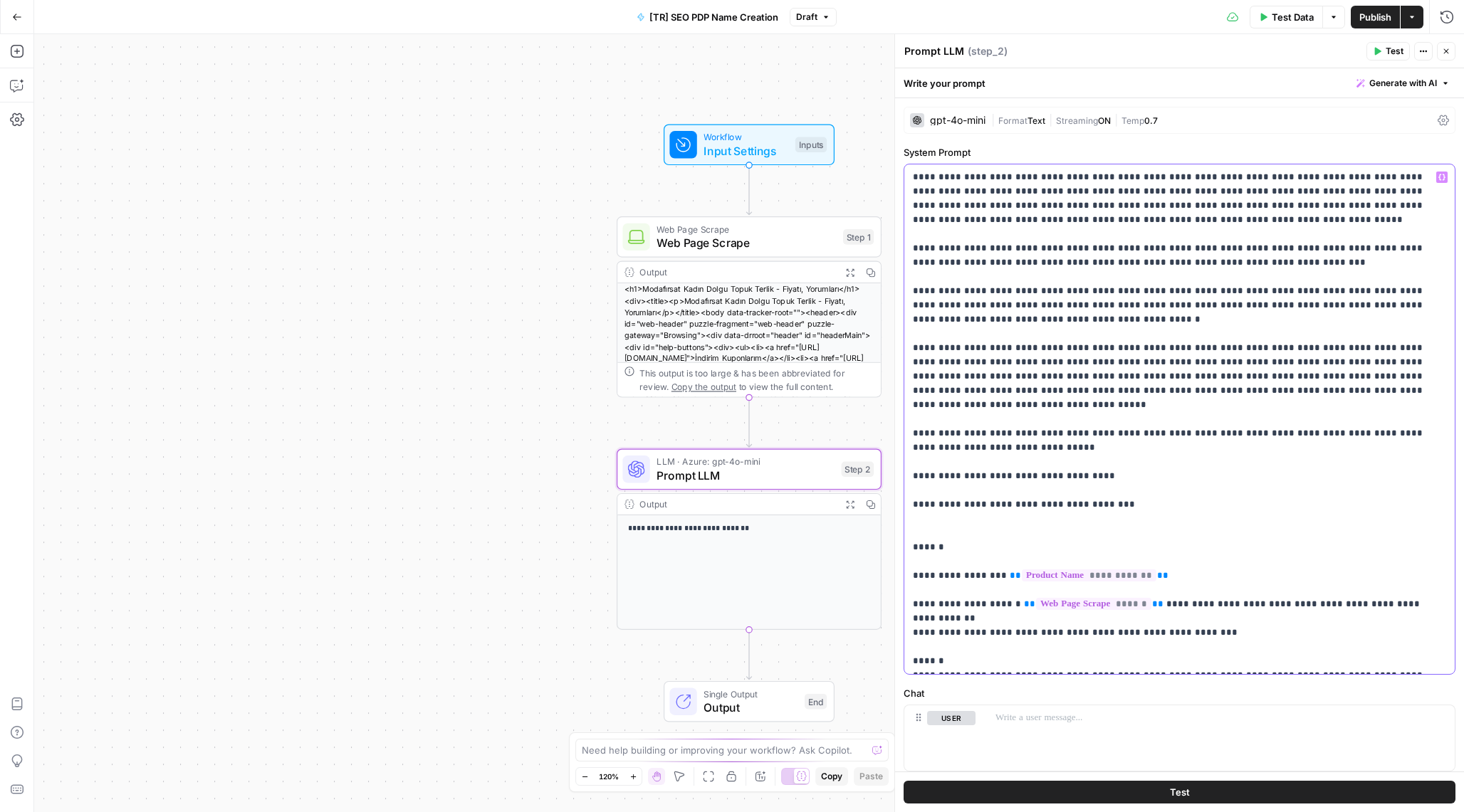
click at [1015, 215] on p "**********" at bounding box center [1179, 419] width 533 height 499
click at [1011, 194] on p "**********" at bounding box center [1179, 419] width 533 height 499
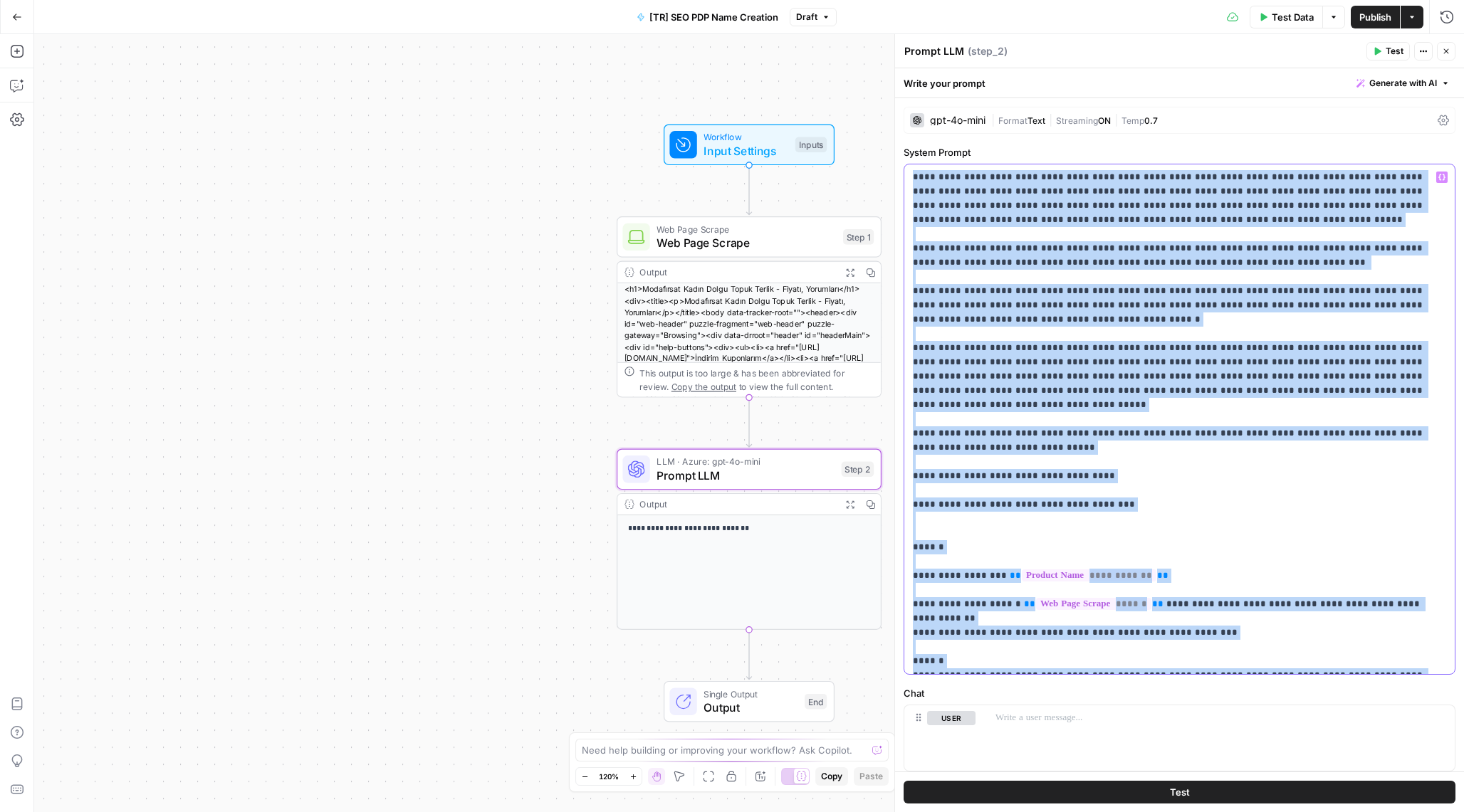
click at [1011, 194] on p "**********" at bounding box center [1179, 419] width 533 height 499
copy p "**********"
